Goal: Information Seeking & Learning: Learn about a topic

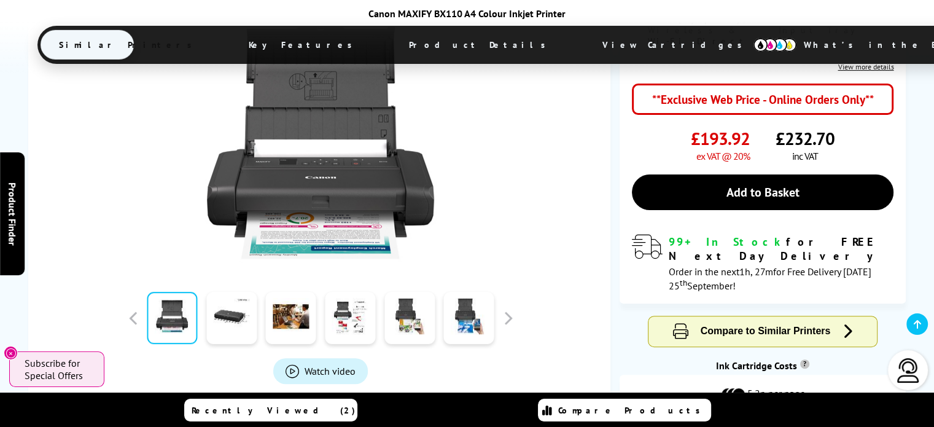
scroll to position [311, 0]
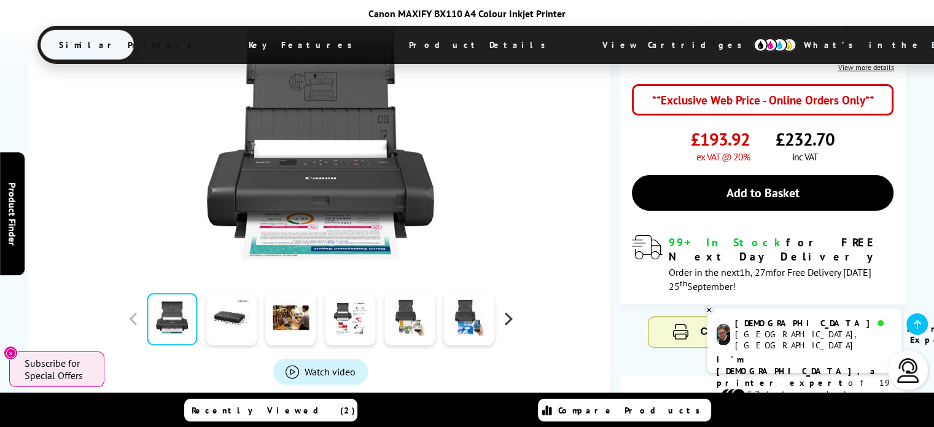
click at [501, 309] on button "button" at bounding box center [508, 318] width 18 height 18
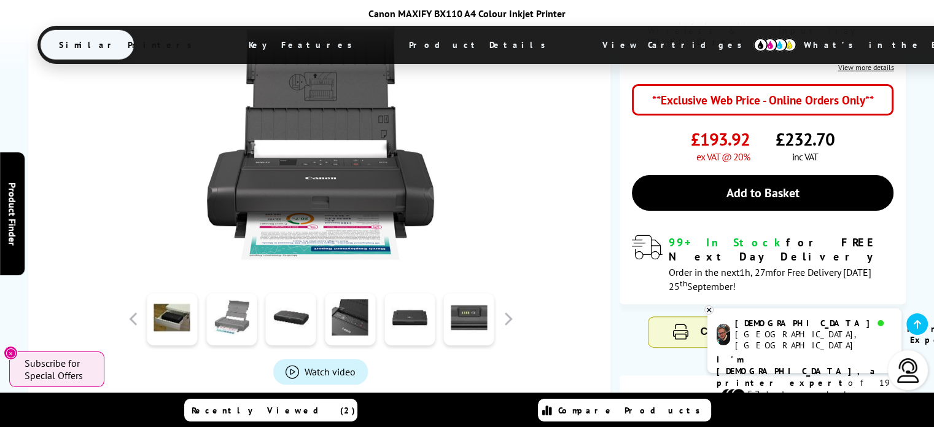
click at [228, 293] on link at bounding box center [231, 319] width 50 height 52
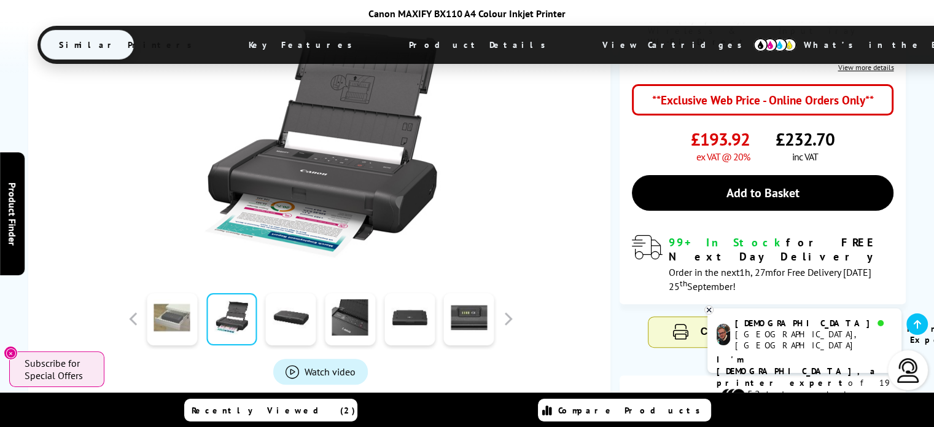
click at [192, 293] on link at bounding box center [172, 319] width 50 height 52
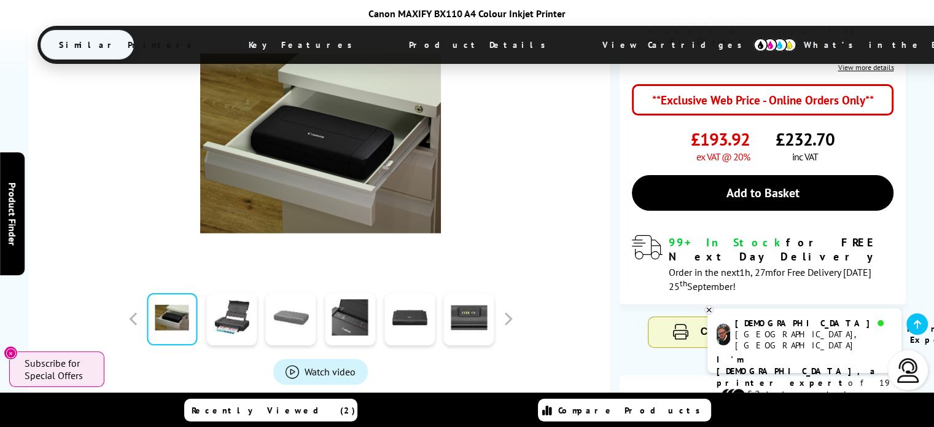
click at [280, 293] on link at bounding box center [291, 319] width 50 height 52
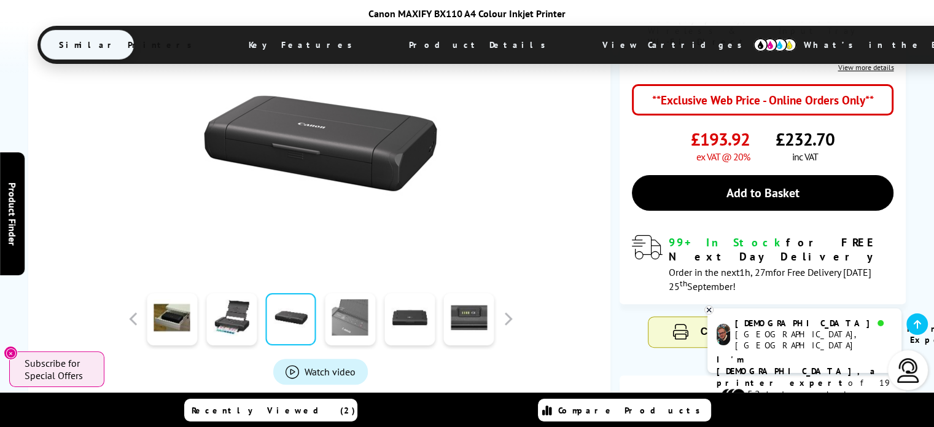
click at [354, 293] on link at bounding box center [350, 319] width 50 height 52
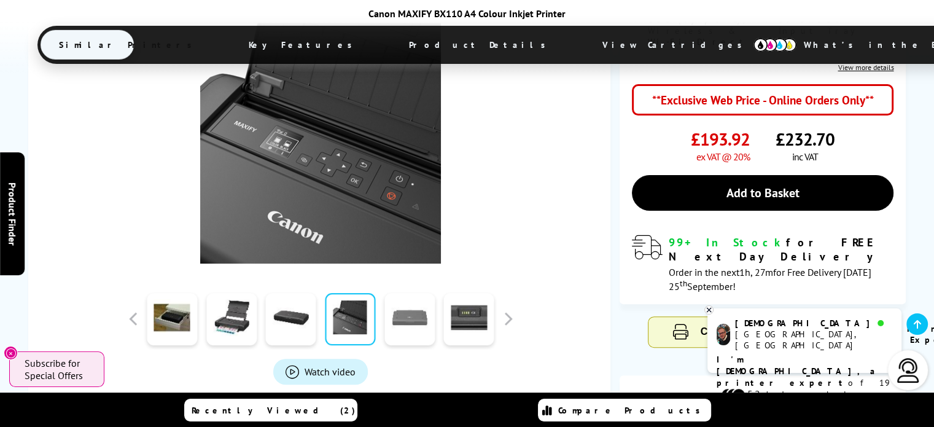
click at [413, 293] on link at bounding box center [409, 319] width 50 height 52
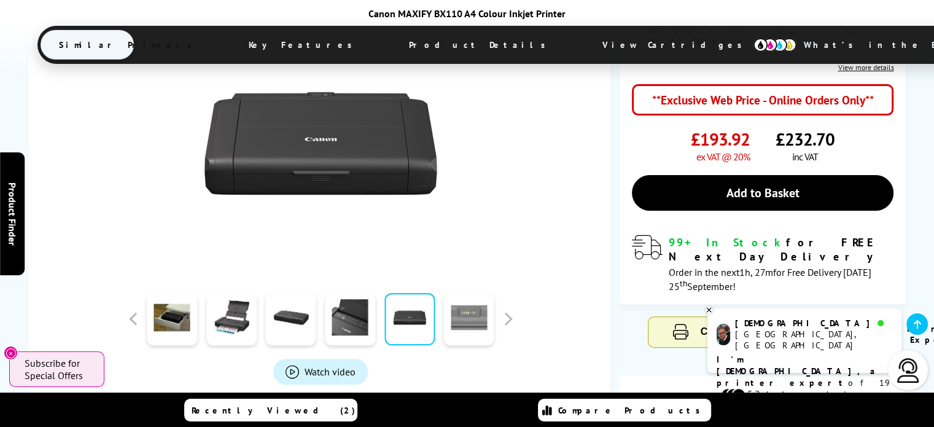
click at [472, 293] on link at bounding box center [469, 319] width 50 height 52
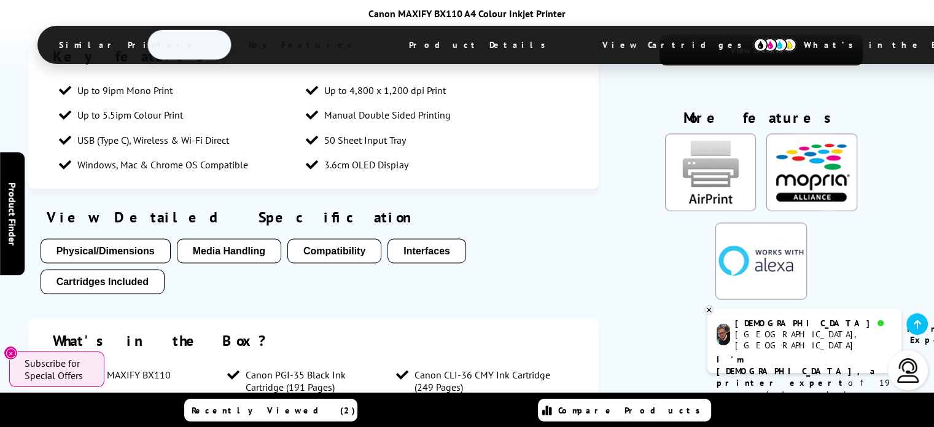
scroll to position [2214, 0]
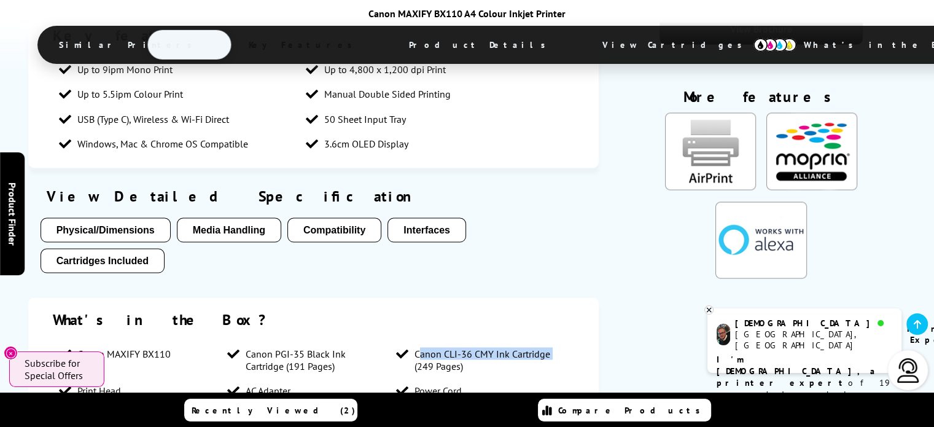
drag, startPoint x: 415, startPoint y: 230, endPoint x: 559, endPoint y: 235, distance: 143.7
click at [559, 341] on ul "Canon MAXIFY BX110 Canon PGI-35 Black Ink Cartridge (191 Pages) Canon CLI-36 CM…" at bounding box center [313, 390] width 521 height 98
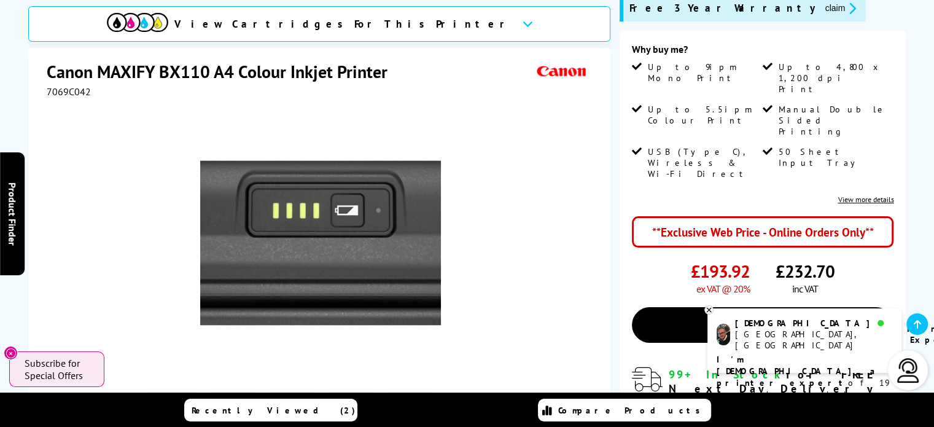
scroll to position [249, 0]
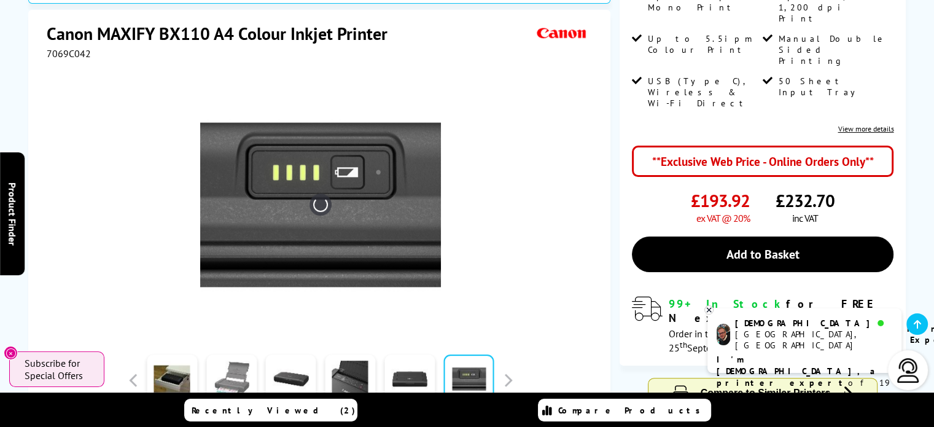
click at [214, 354] on link at bounding box center [231, 380] width 50 height 52
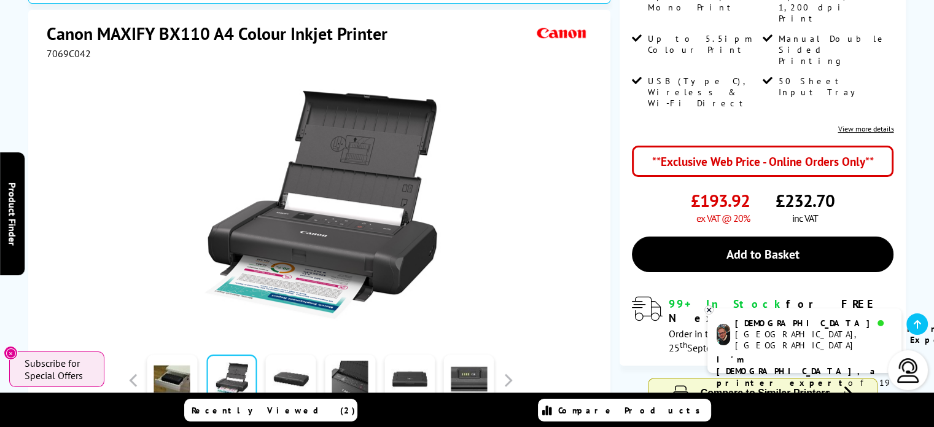
scroll to position [0, 0]
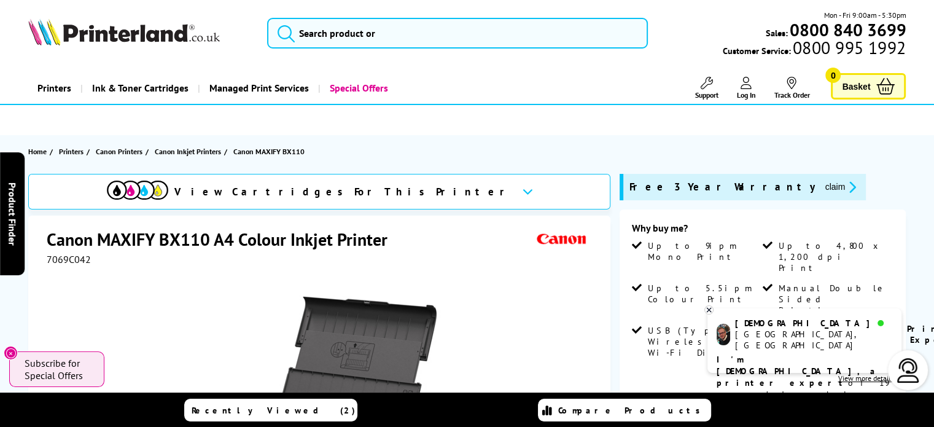
click at [825, 128] on ul at bounding box center [467, 119] width 922 height 21
click at [708, 308] on icon at bounding box center [709, 309] width 8 height 9
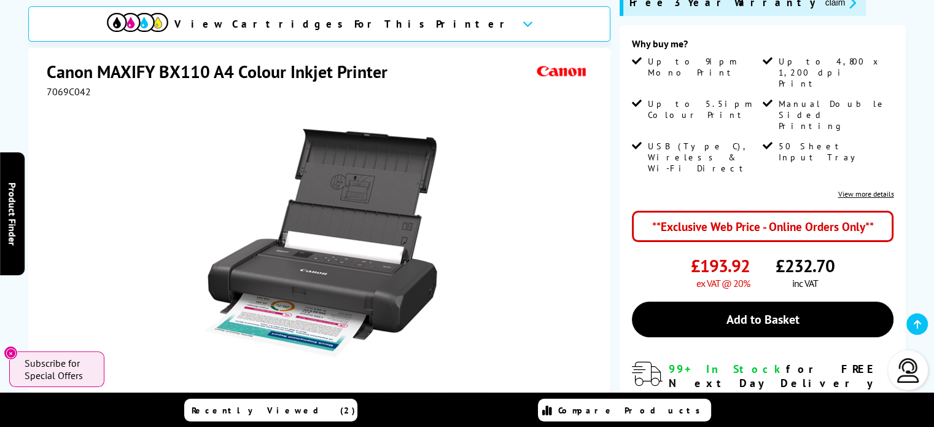
scroll to position [61, 0]
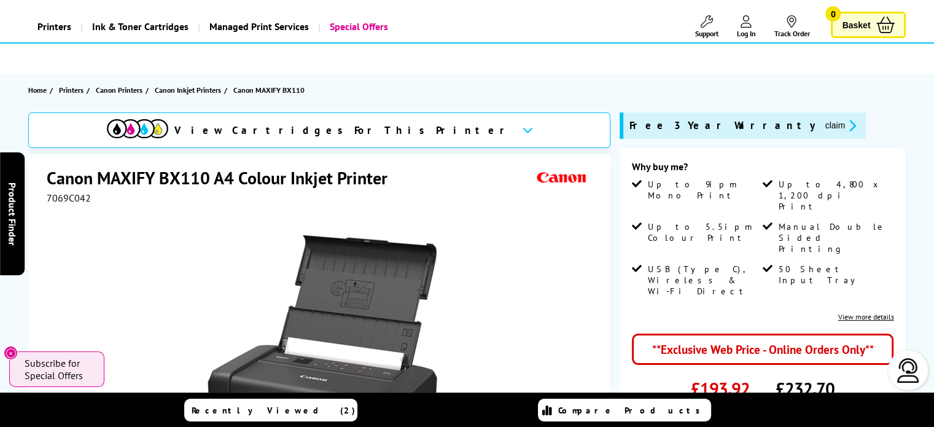
click at [522, 131] on icon at bounding box center [527, 129] width 10 height 7
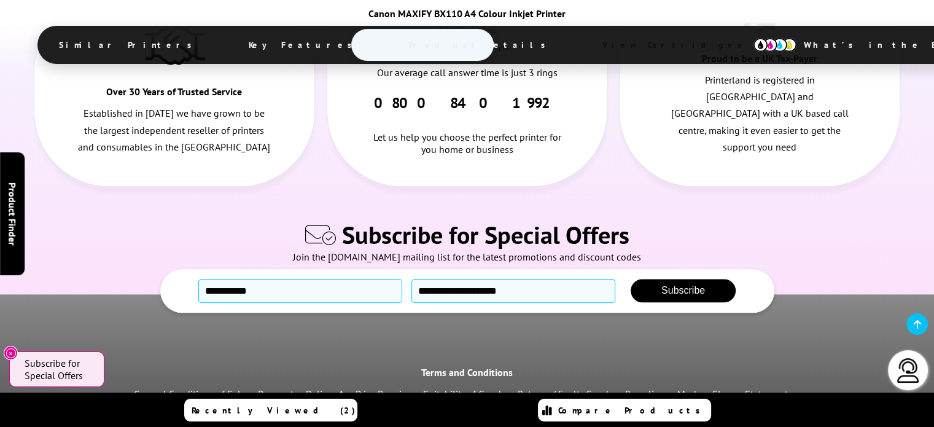
scroll to position [5497, 0]
